Goal: Transaction & Acquisition: Purchase product/service

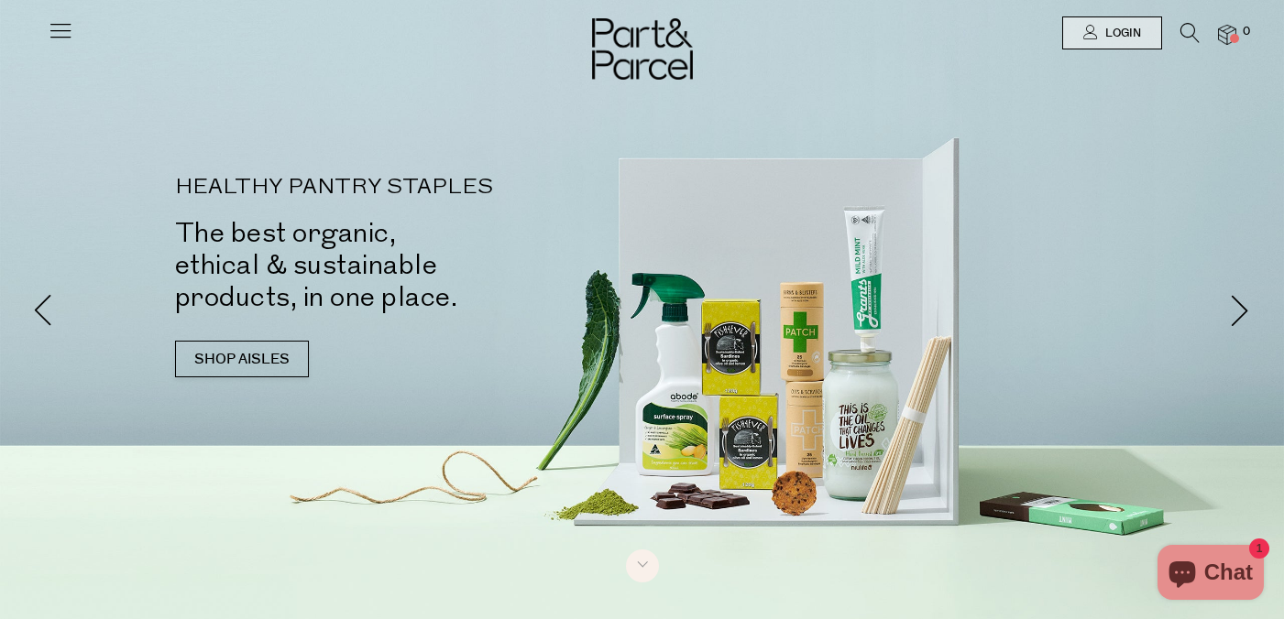
click at [56, 18] on icon at bounding box center [61, 30] width 26 height 26
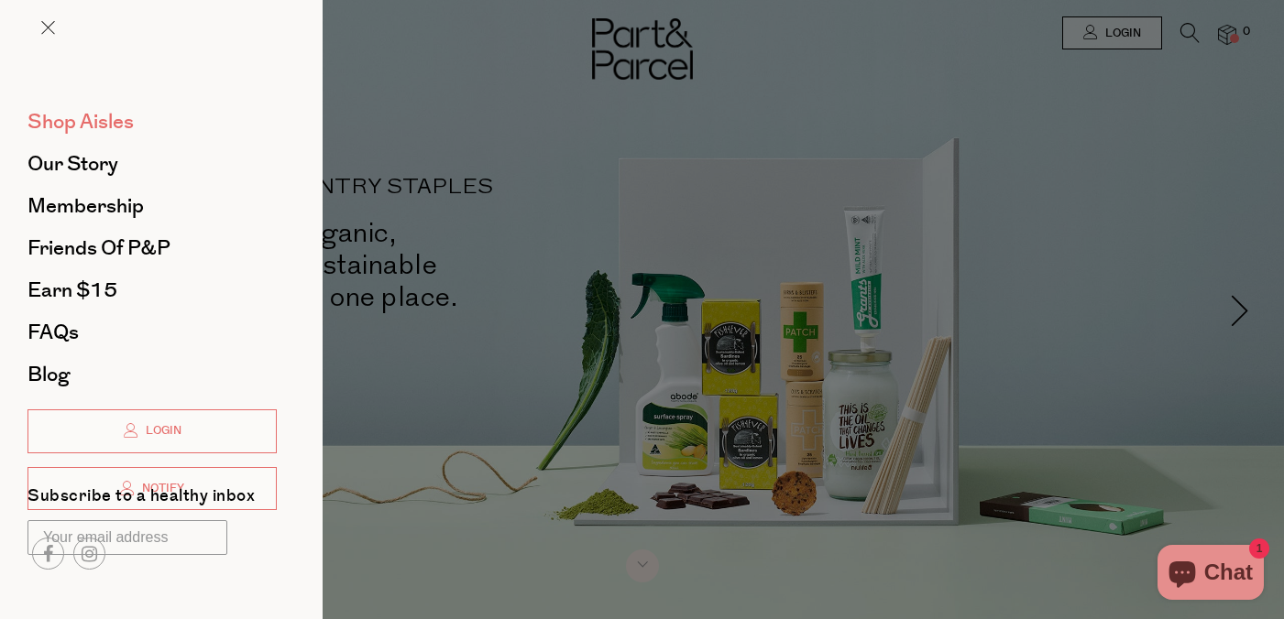
click at [78, 124] on span "Shop Aisles" at bounding box center [80, 121] width 106 height 29
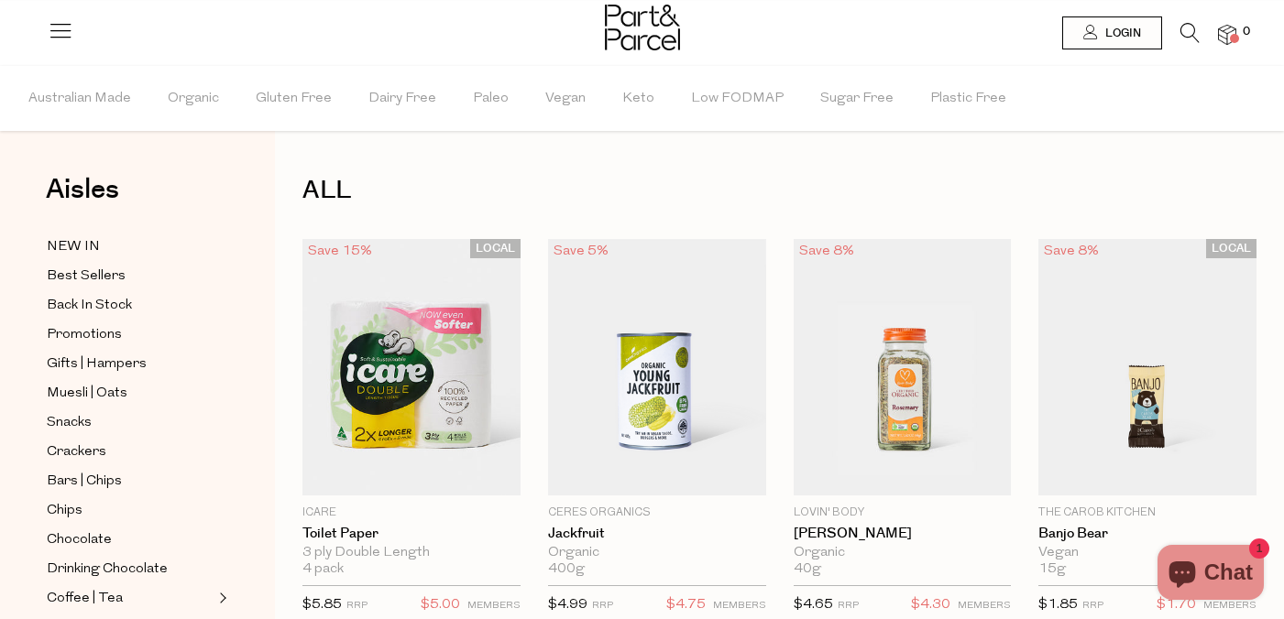
click at [65, 235] on div "Aisles Clear NEW IN Best Sellers Back In Stock Promotions Gifts | Hampers Muesl…" at bounding box center [137, 342] width 275 height 553
click at [70, 240] on span "NEW IN" at bounding box center [73, 247] width 53 height 22
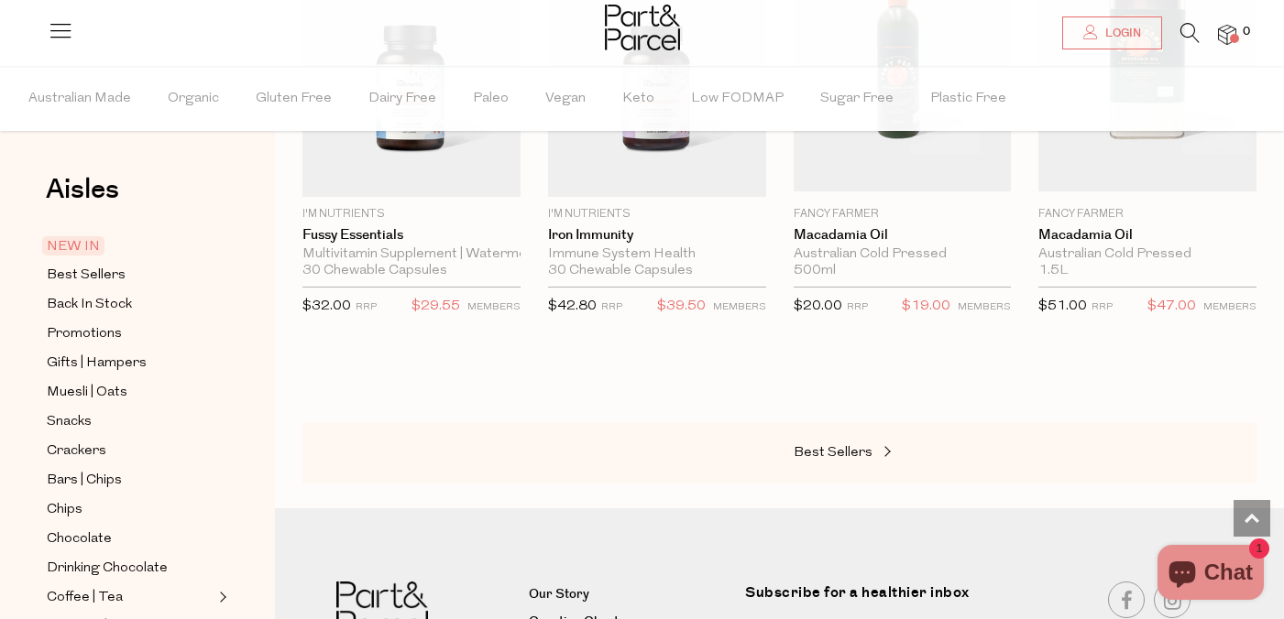
scroll to position [1749, 0]
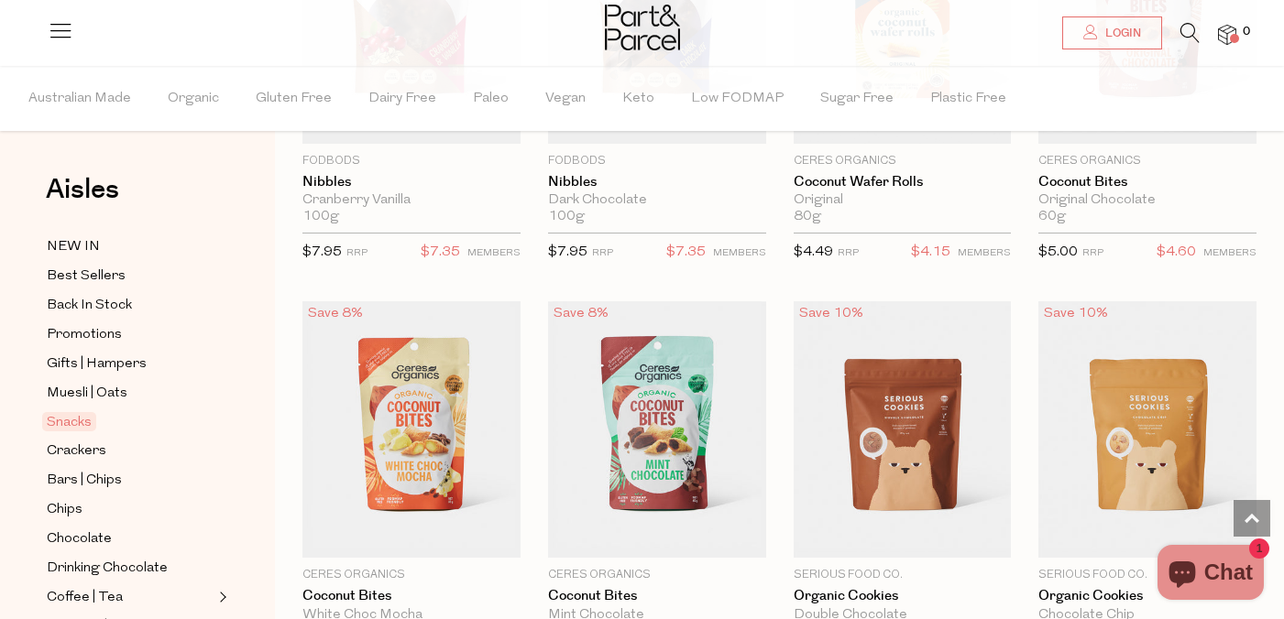
scroll to position [3403, 0]
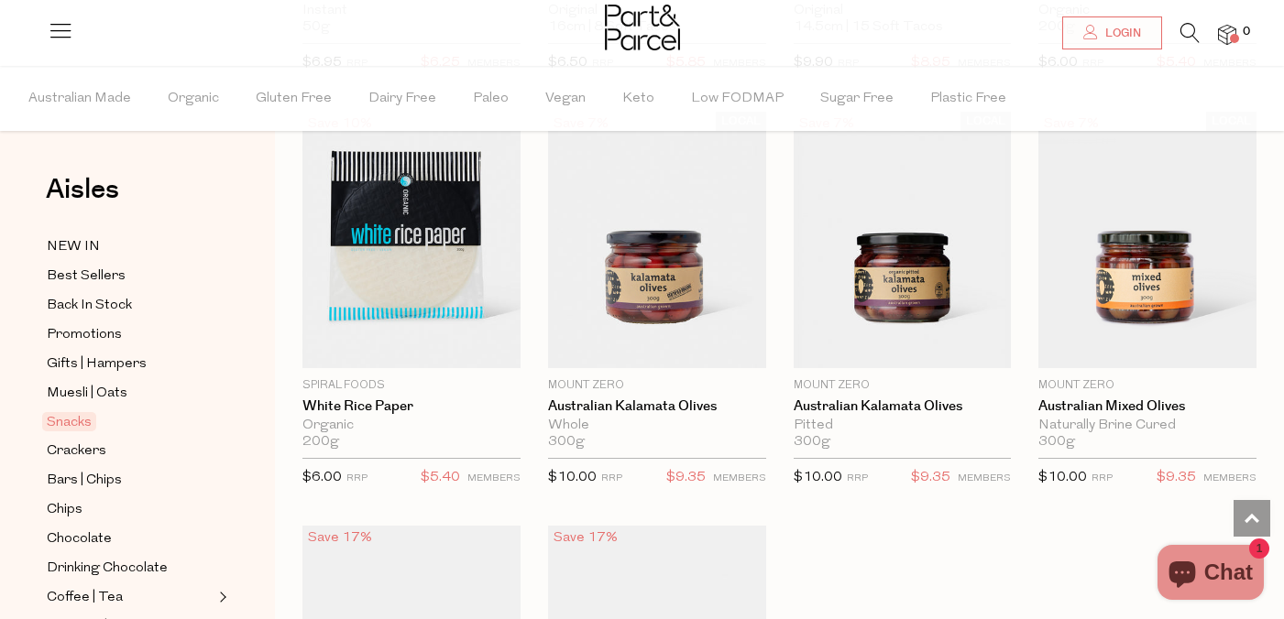
scroll to position [6644, 0]
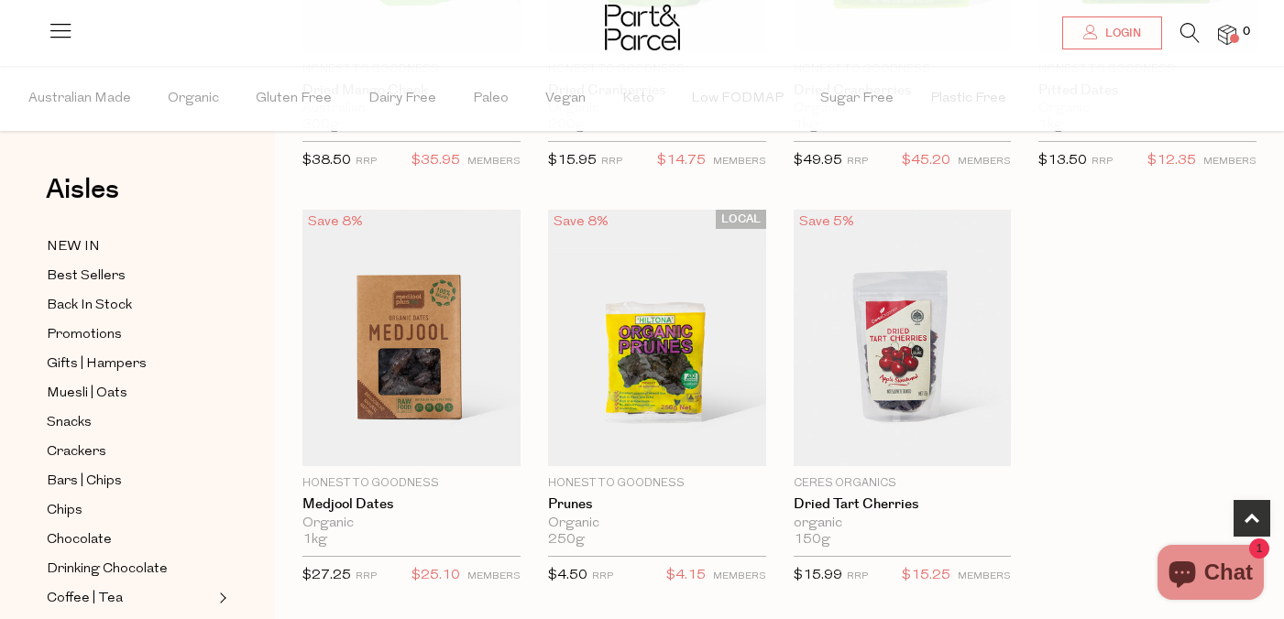
scroll to position [972, 0]
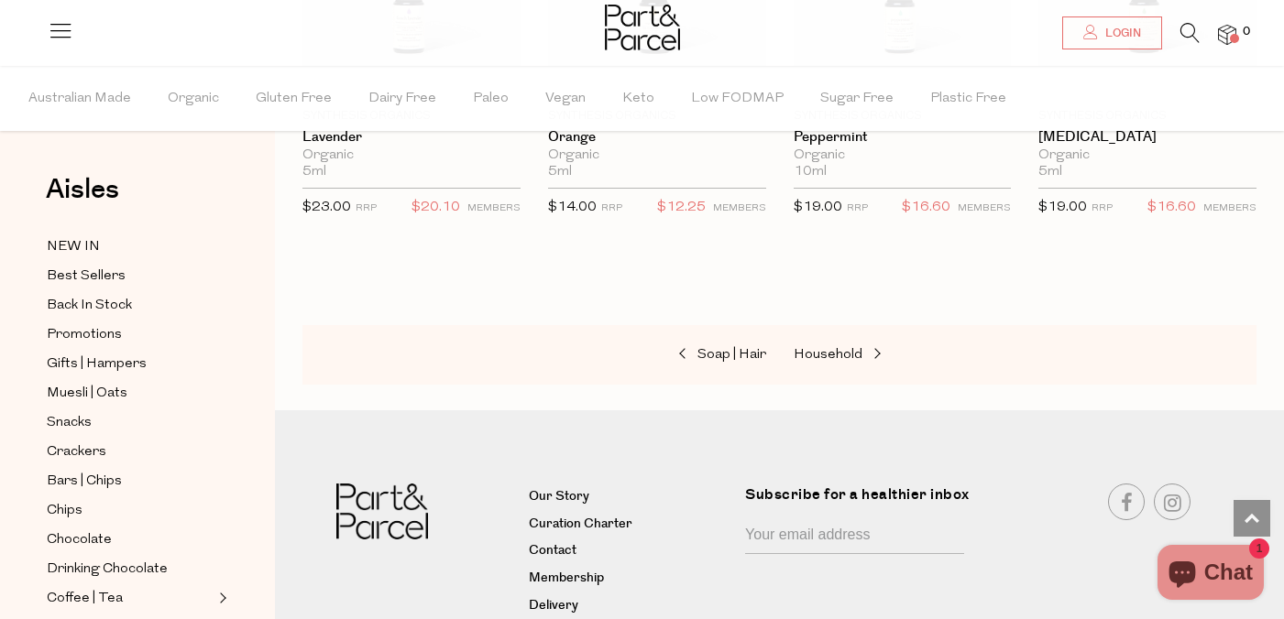
scroll to position [1744, 0]
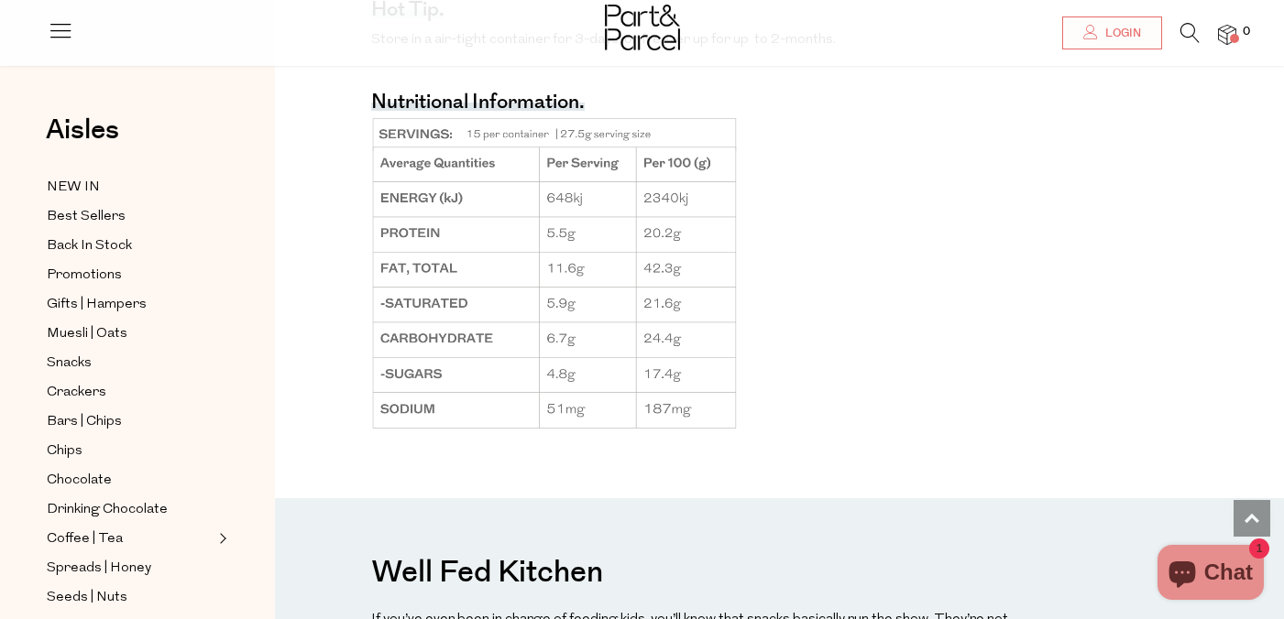
scroll to position [1633, 0]
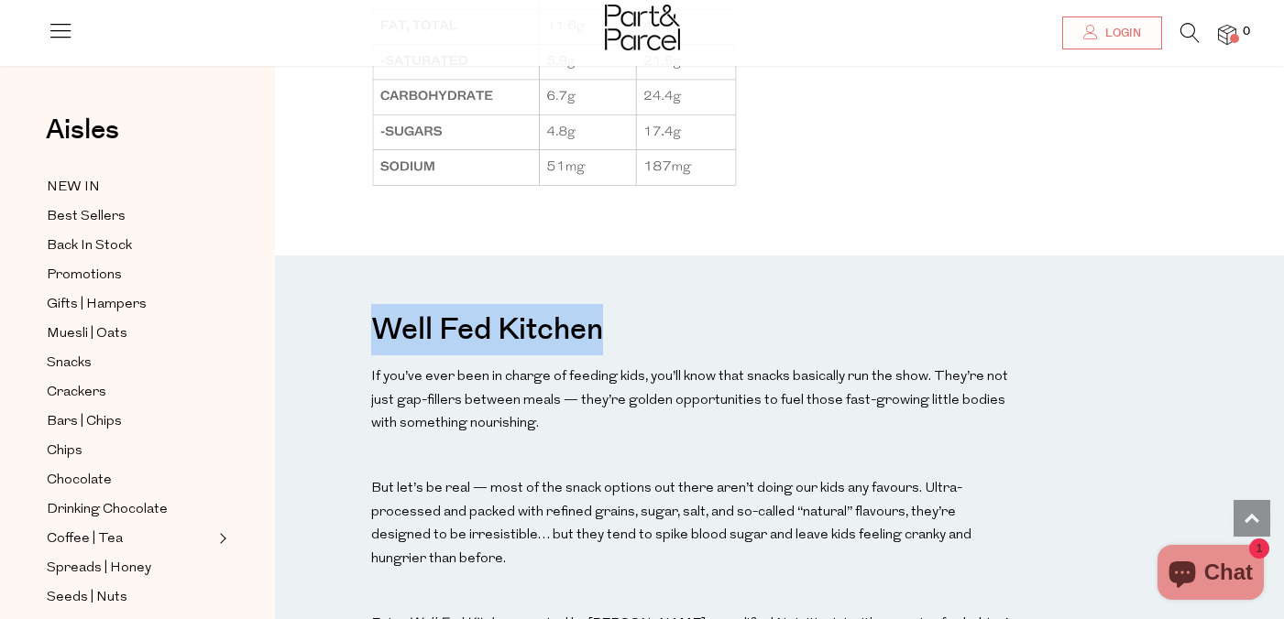
drag, startPoint x: 635, startPoint y: 310, endPoint x: 290, endPoint y: 310, distance: 344.5
copy h3 "Well Fed Kitchen"
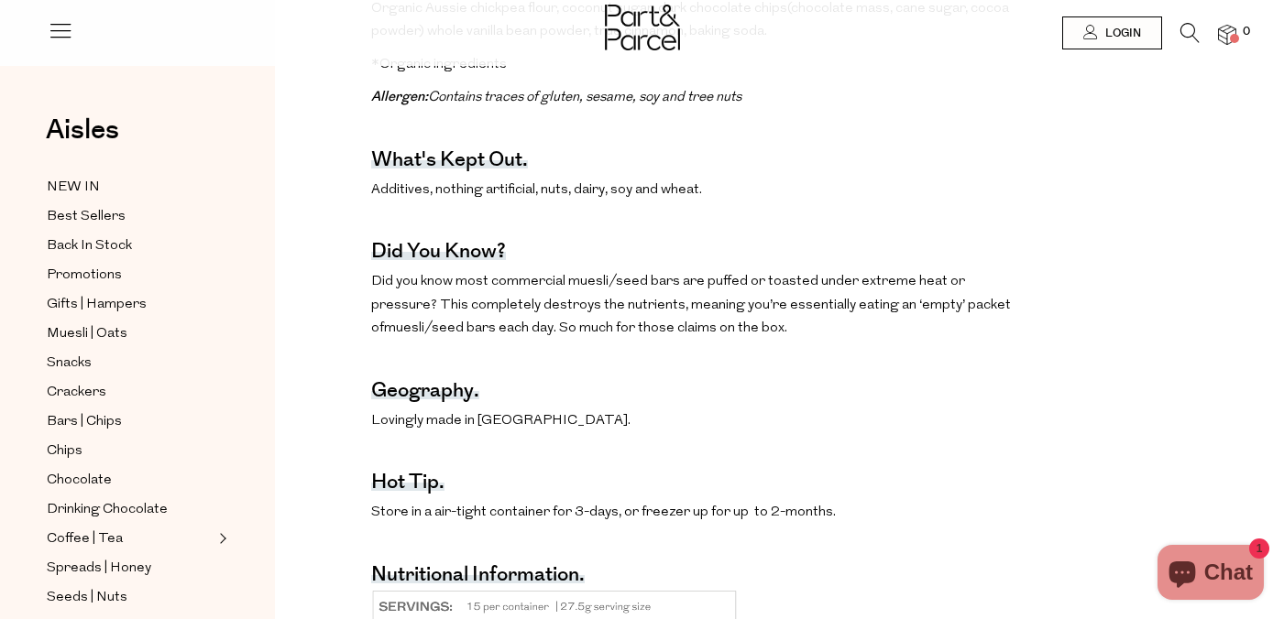
scroll to position [0, 0]
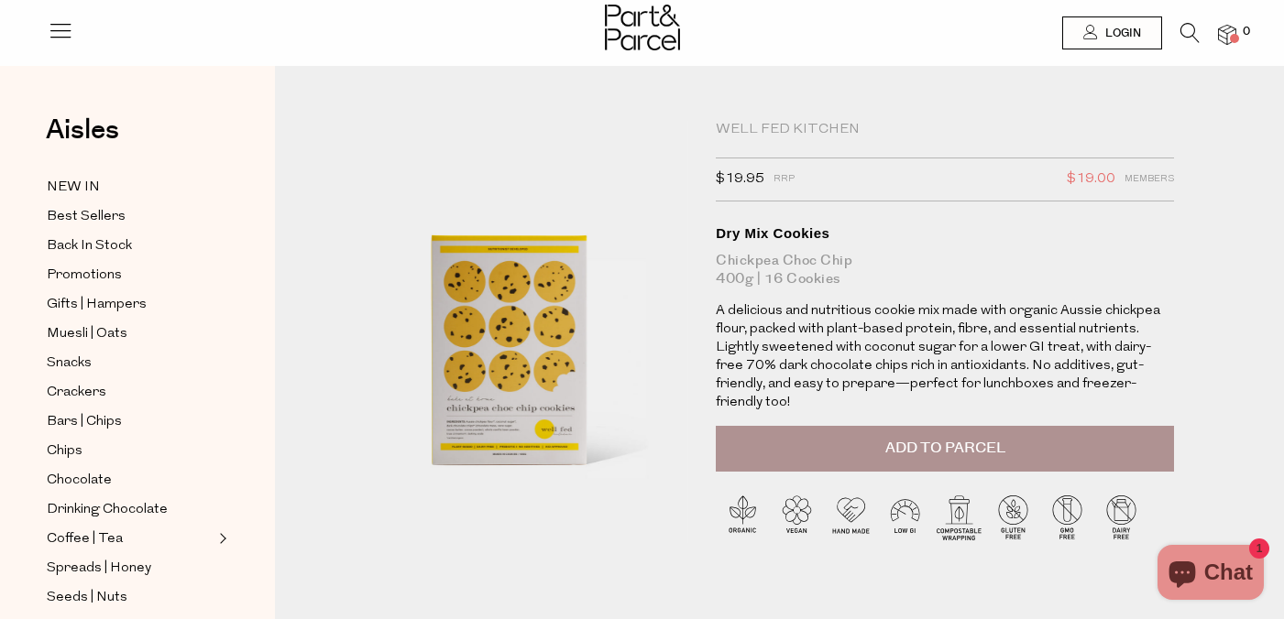
click at [795, 131] on div "Well Fed Kitchen" at bounding box center [945, 130] width 458 height 18
click at [781, 129] on div "Well Fed Kitchen" at bounding box center [945, 130] width 458 height 18
click at [770, 127] on div "Well Fed Kitchen" at bounding box center [945, 130] width 458 height 18
click at [1188, 38] on icon at bounding box center [1189, 33] width 19 height 20
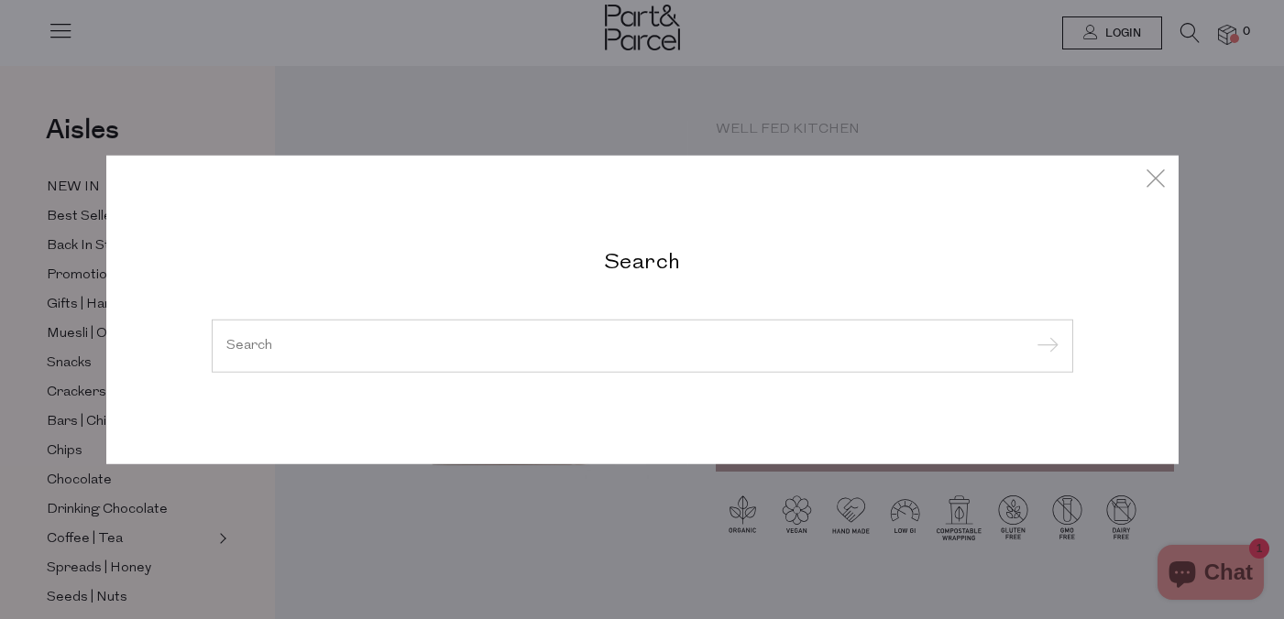
paste input "Well Fed Kitchen"
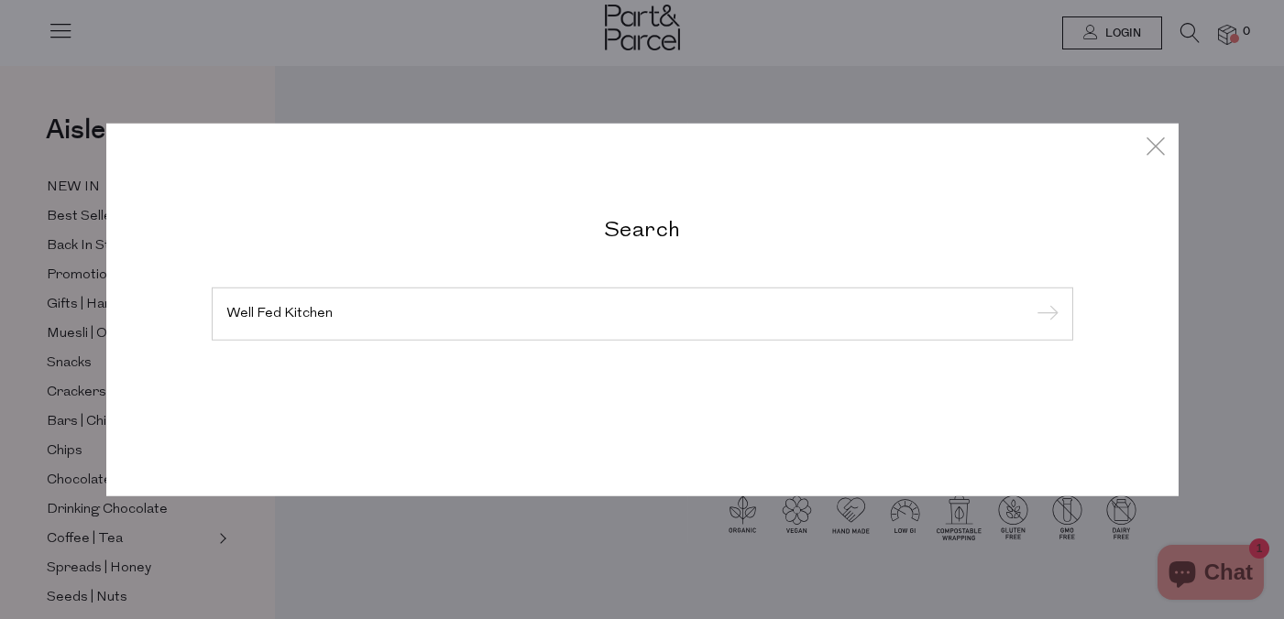
type input "Well Fed Kitchen"
click at [1031, 301] on input "submit" at bounding box center [1044, 314] width 27 height 27
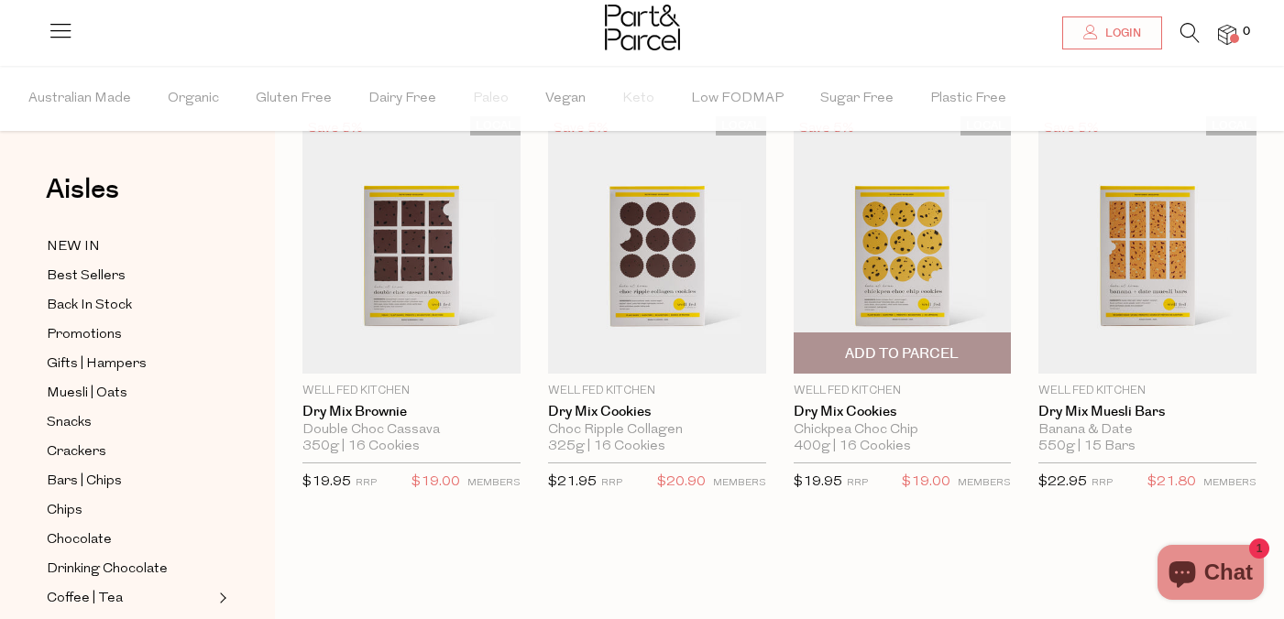
scroll to position [90, 0]
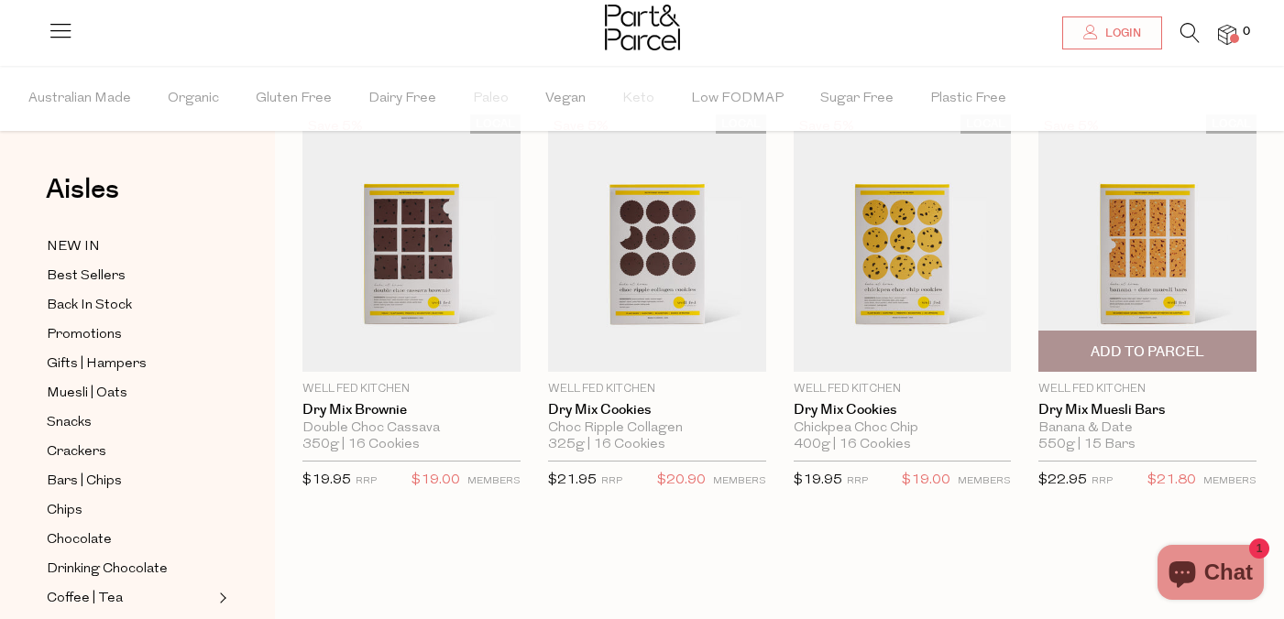
click at [1170, 236] on img at bounding box center [1147, 243] width 218 height 257
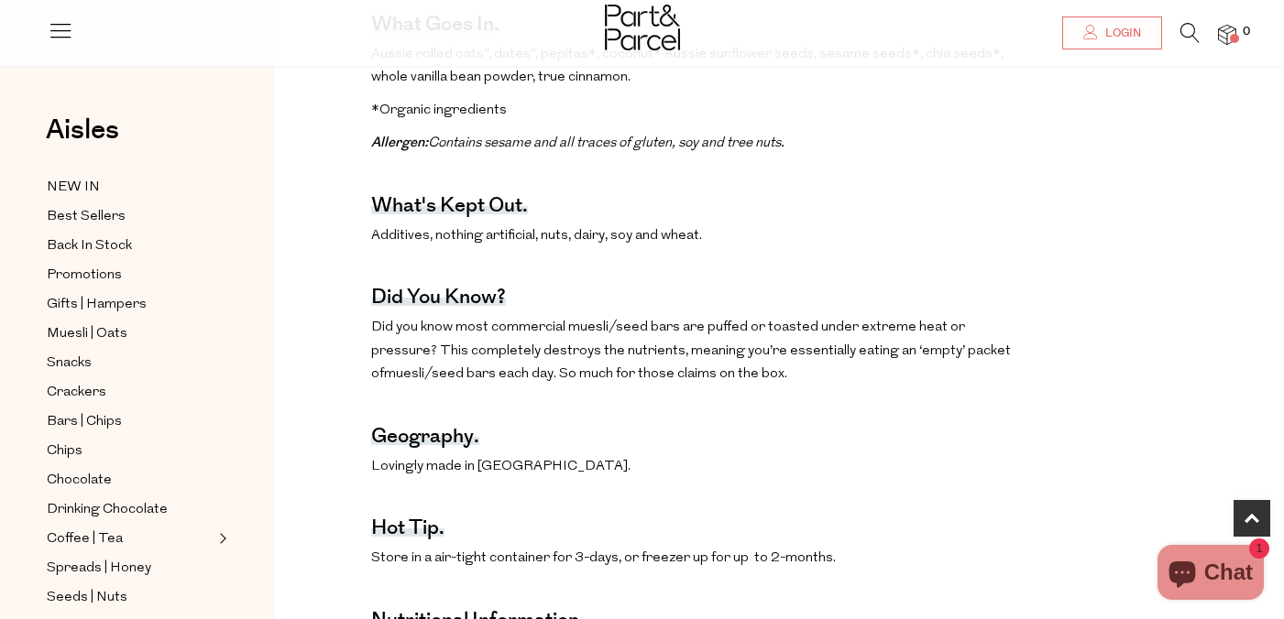
scroll to position [987, 0]
